Goal: Task Accomplishment & Management: Use online tool/utility

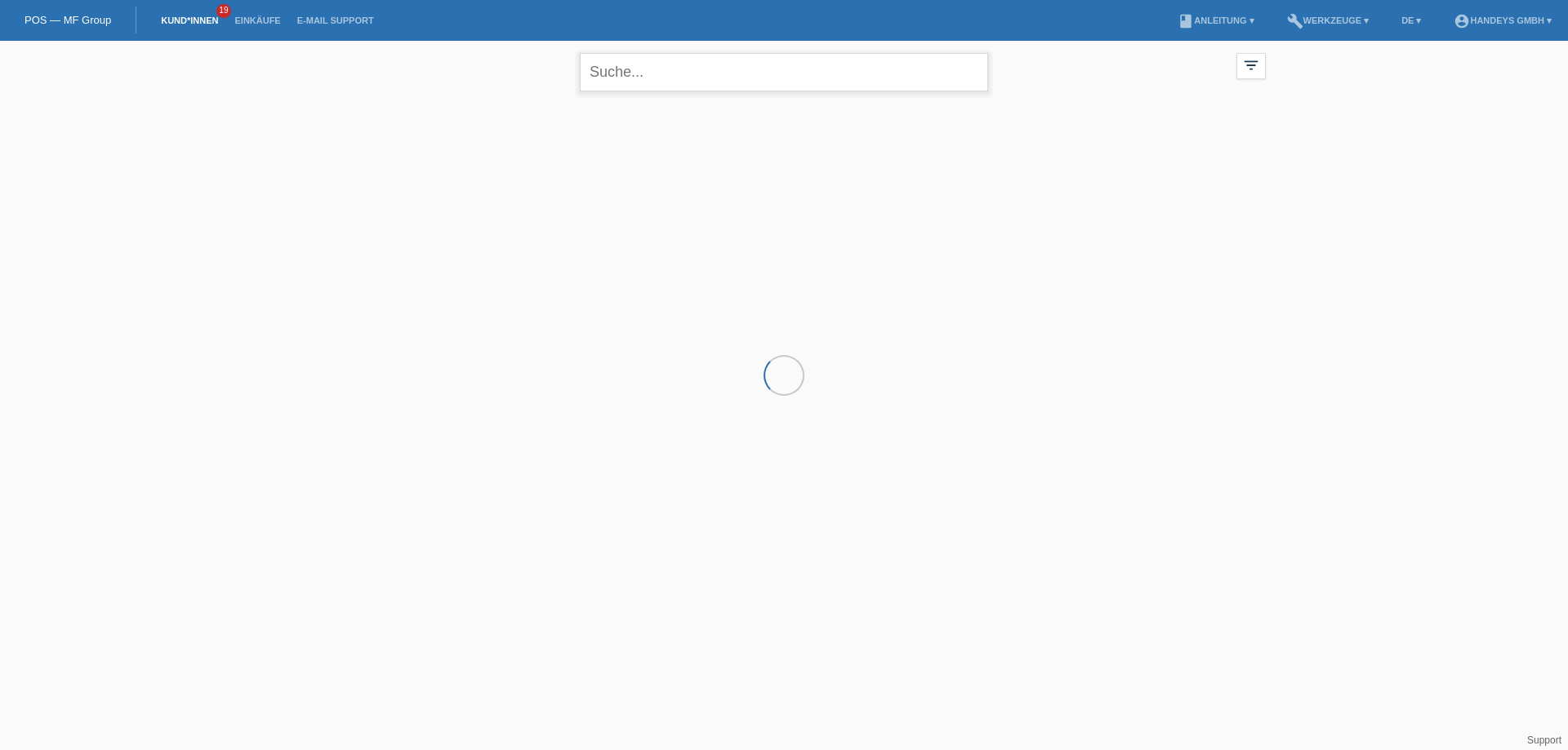
click at [664, 79] on input "text" at bounding box center [783, 72] width 408 height 38
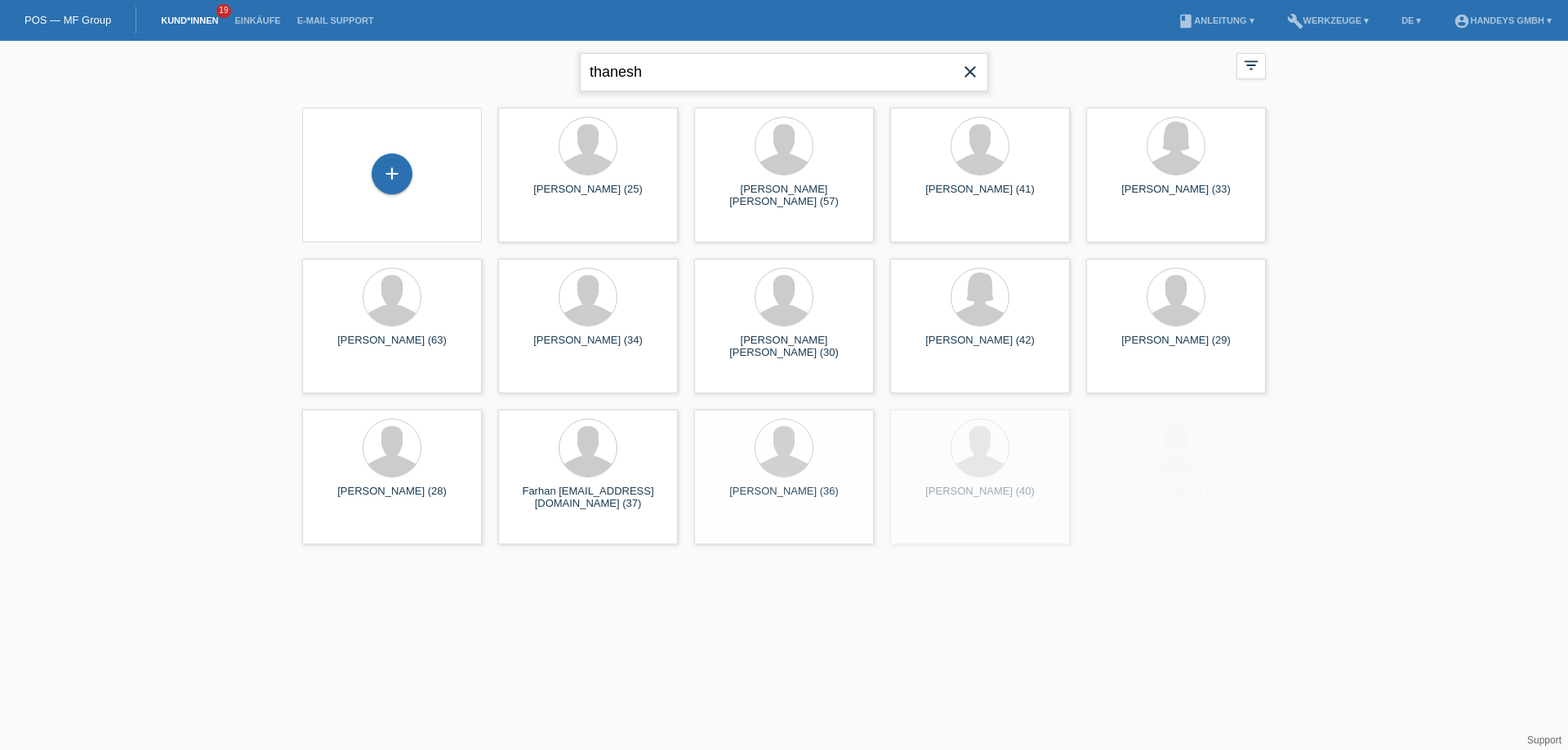
type input "thanesh"
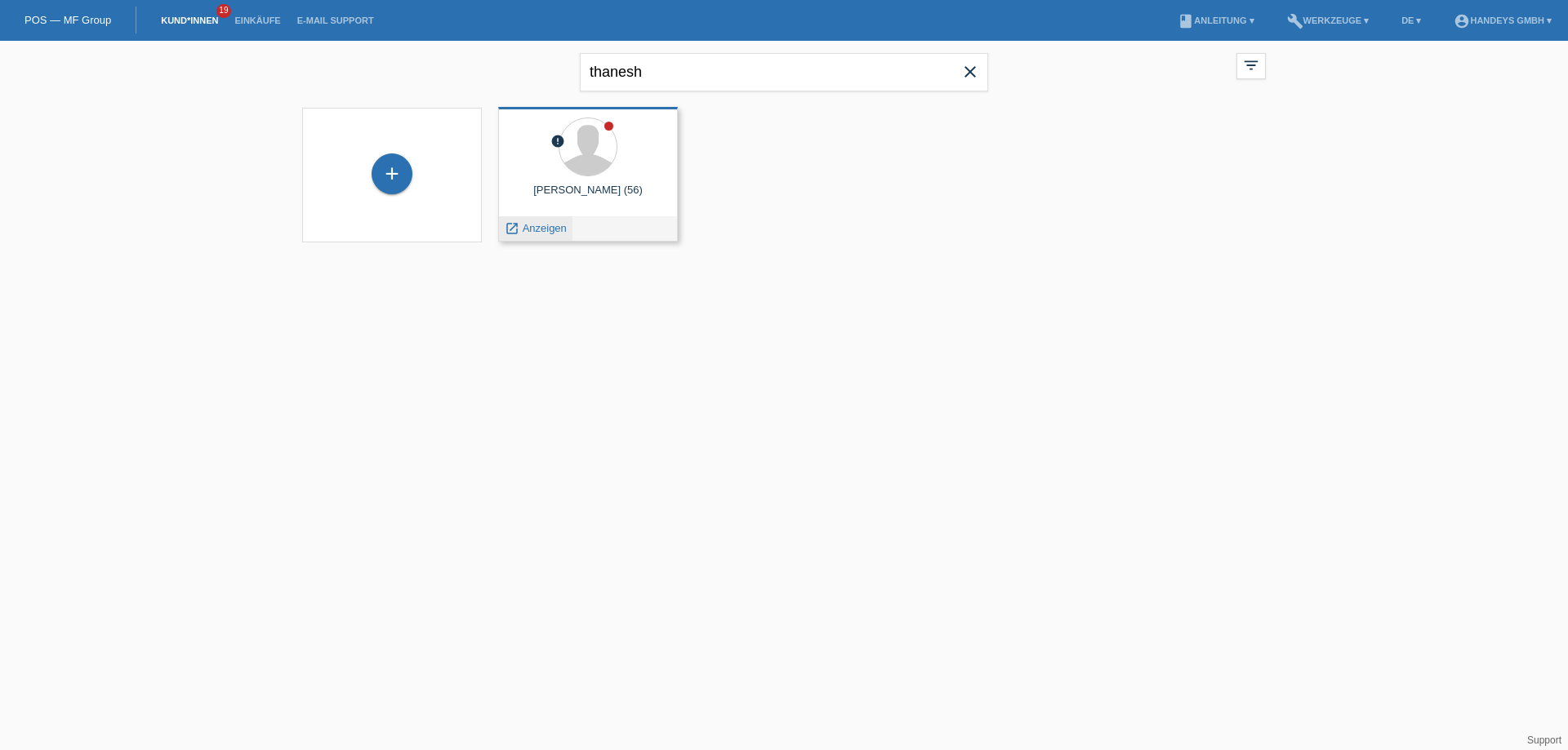
click at [535, 224] on span "Anzeigen" at bounding box center [544, 228] width 44 height 12
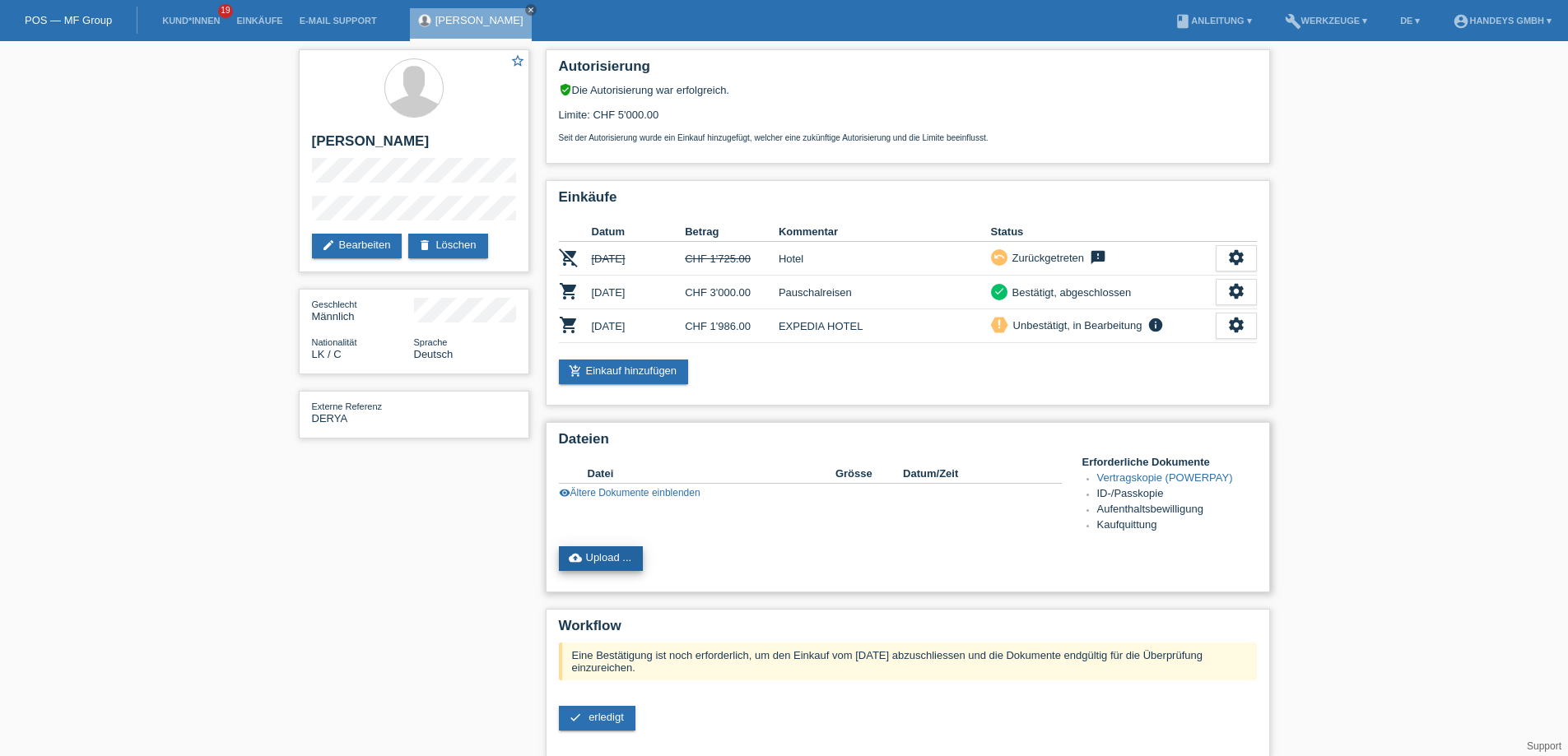
click at [614, 551] on link "cloud_upload Upload ..." at bounding box center [601, 558] width 85 height 25
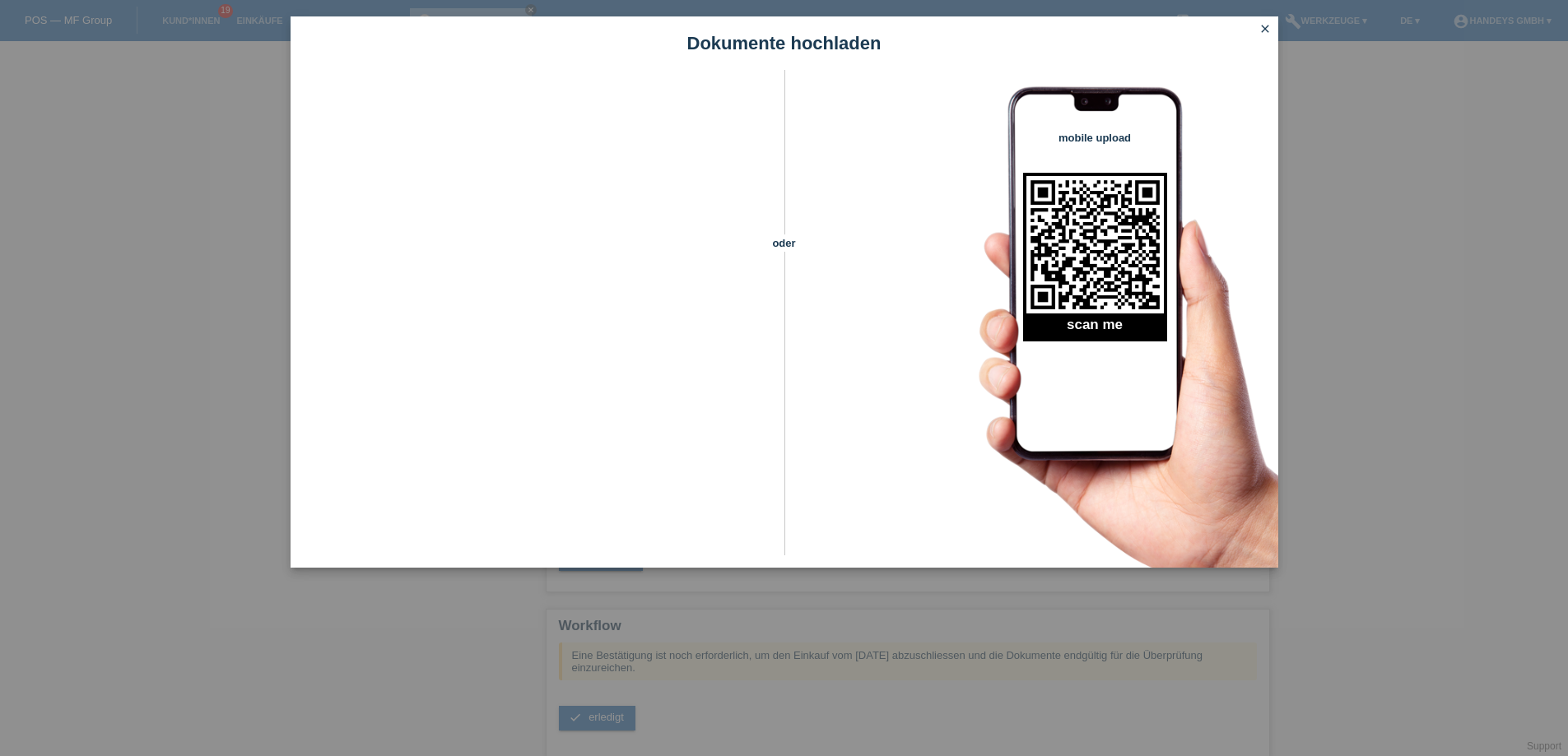
click at [1265, 30] on icon "close" at bounding box center [1266, 29] width 13 height 13
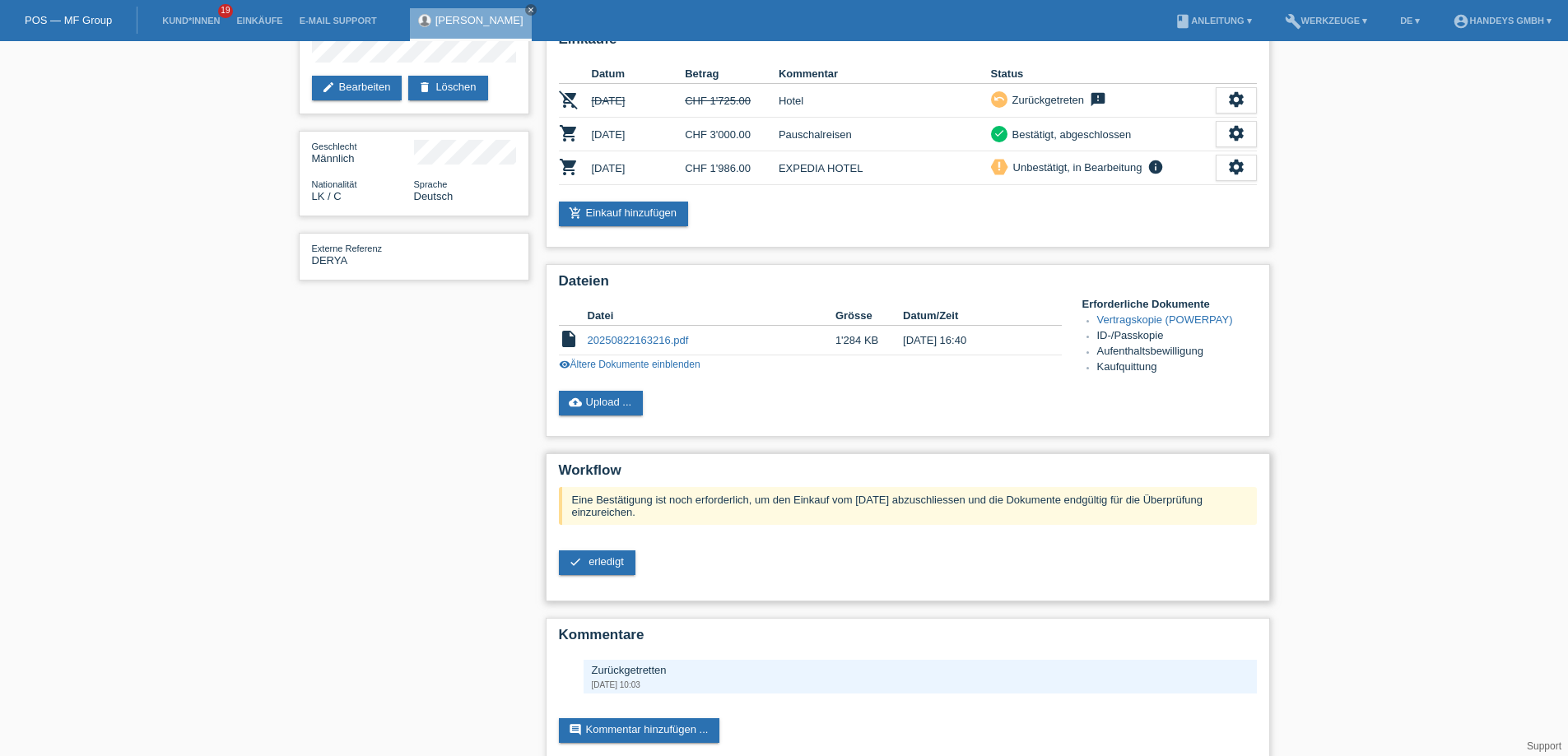
scroll to position [164, 0]
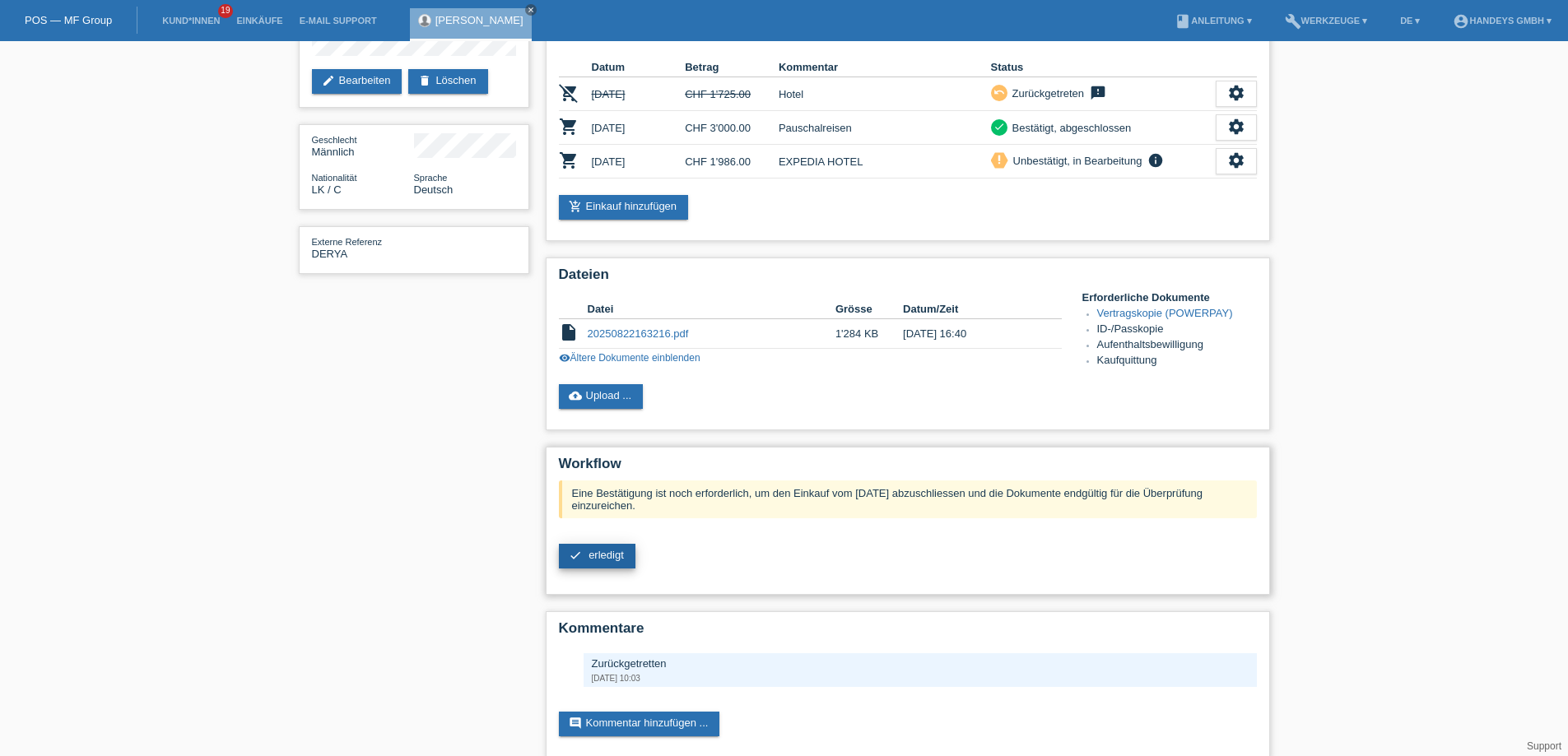
click at [599, 558] on span "erledigt" at bounding box center [606, 555] width 35 height 12
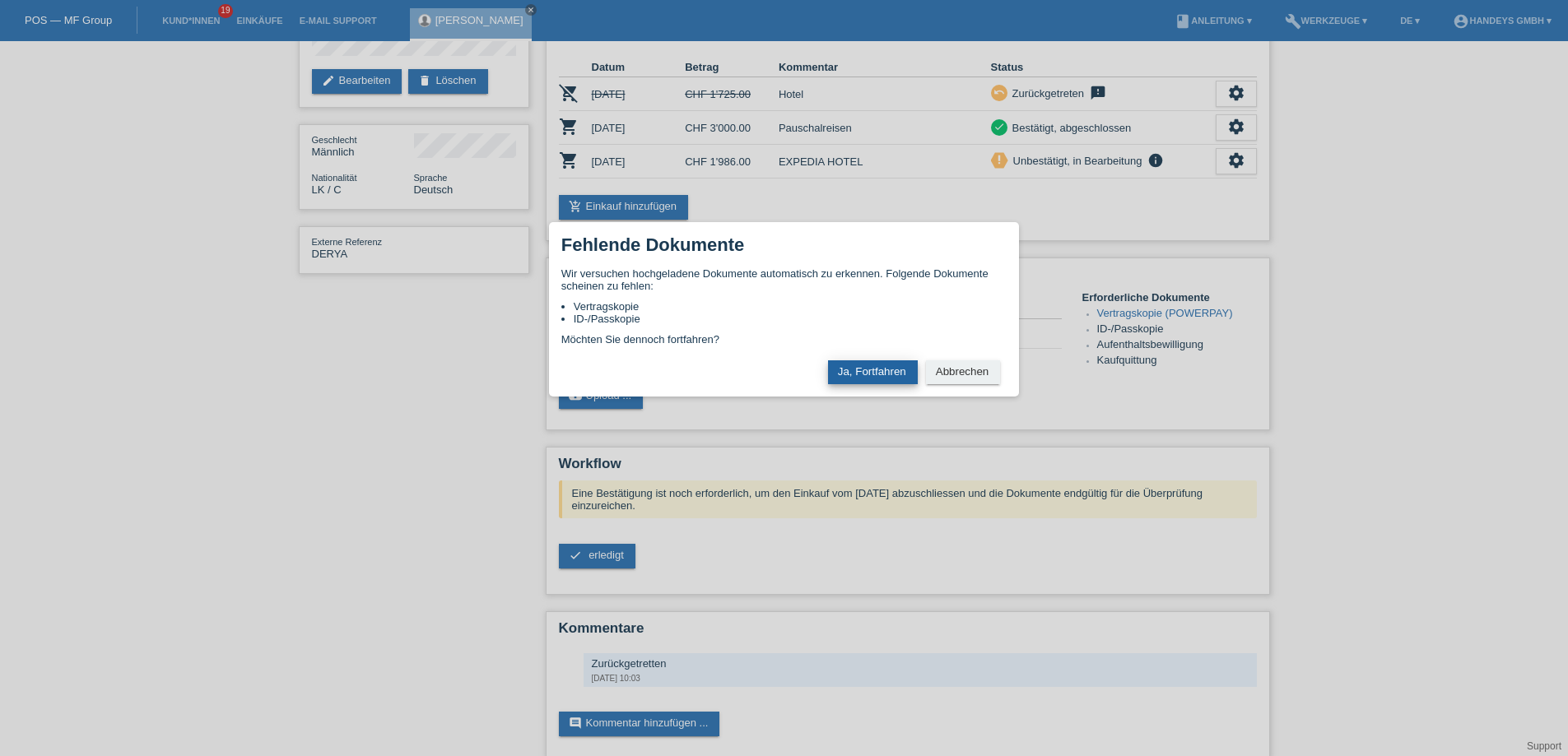
click at [877, 378] on button "Ja, Fortfahren" at bounding box center [872, 371] width 90 height 24
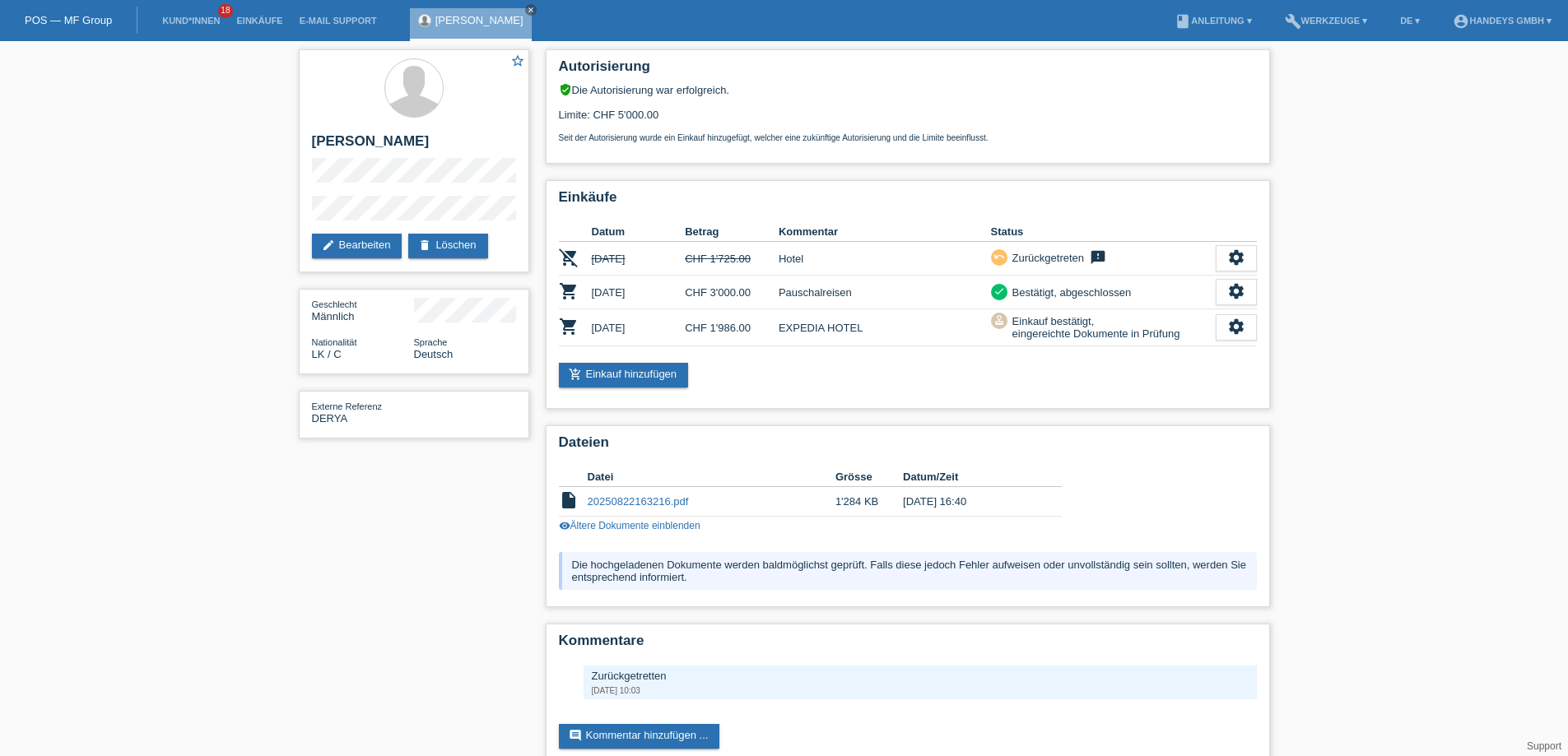
scroll to position [30, 0]
